Goal: Find specific page/section: Find specific page/section

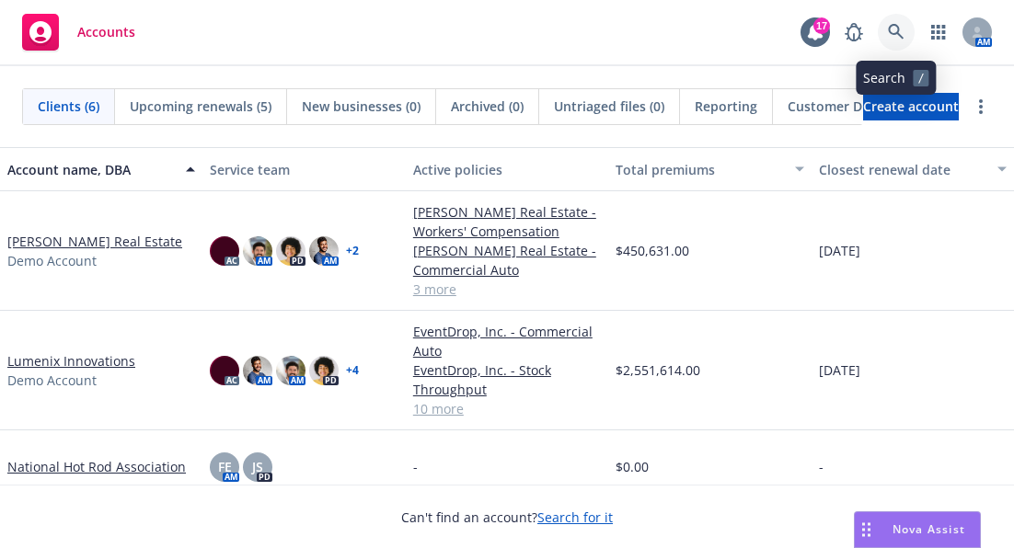
click at [905, 32] on link at bounding box center [896, 32] width 37 height 37
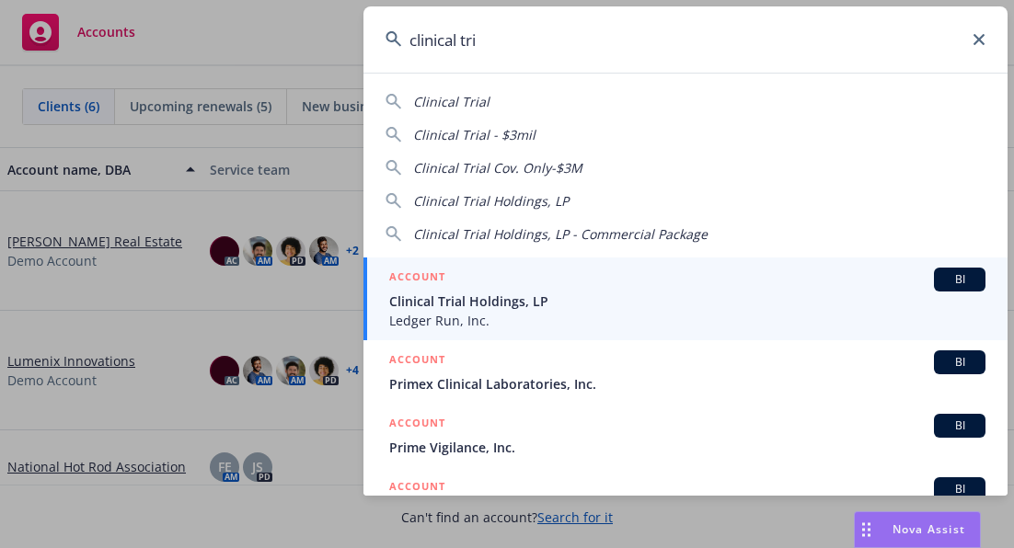
type input "clinical tri"
click at [814, 300] on span "Clinical Trial Holdings, LP" at bounding box center [687, 301] width 596 height 19
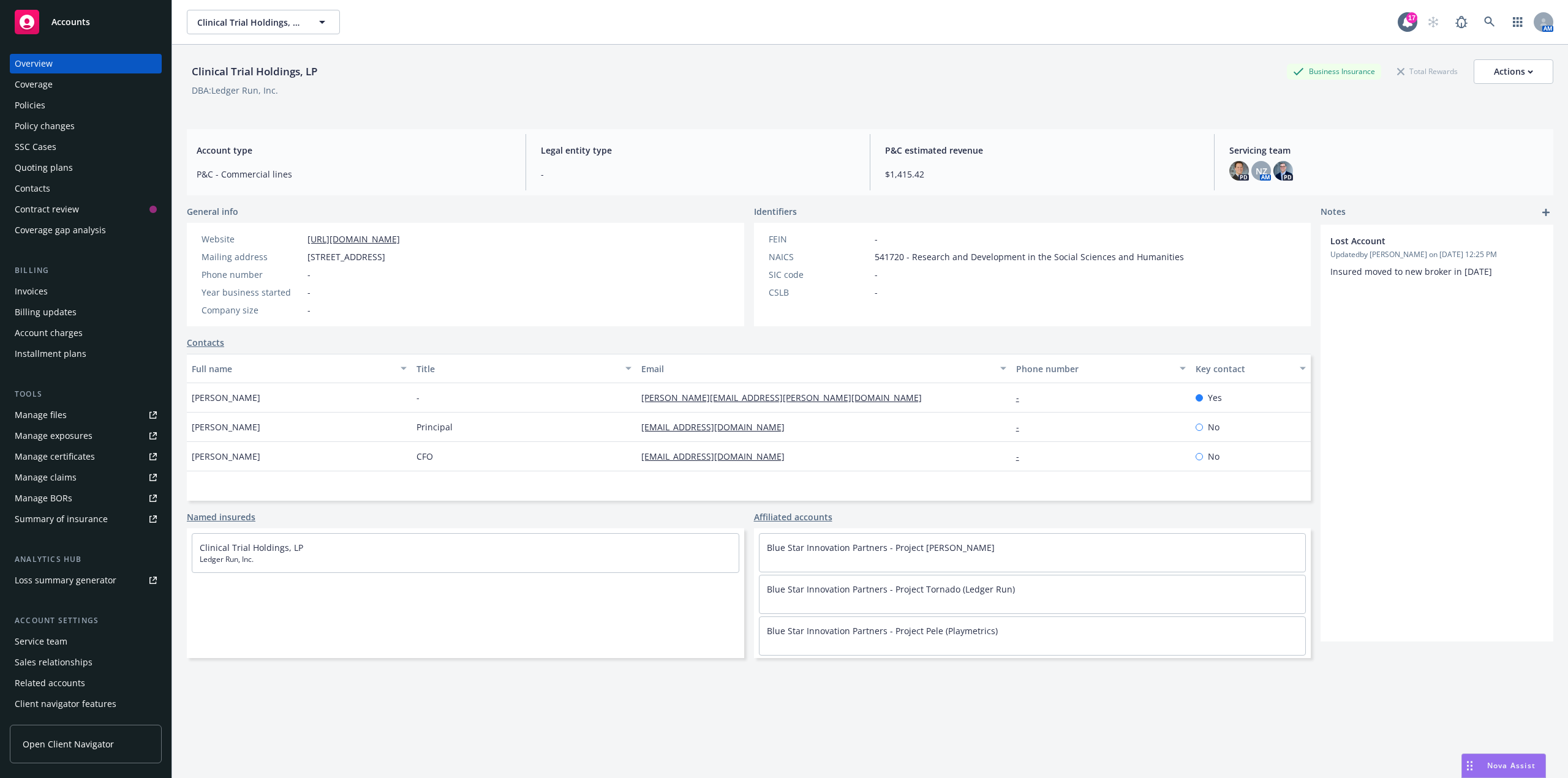
click at [69, 111] on div "Policies" at bounding box center [85, 105] width 142 height 19
